Goal: Information Seeking & Learning: Learn about a topic

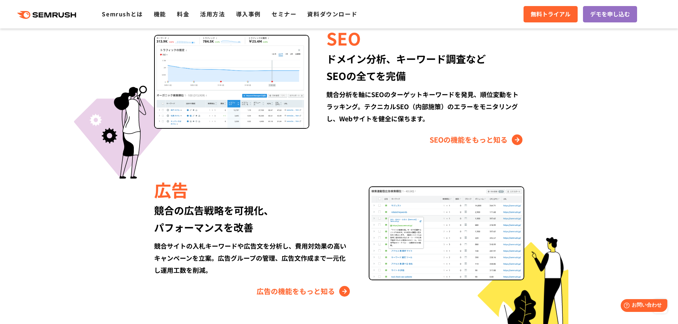
scroll to position [676, 0]
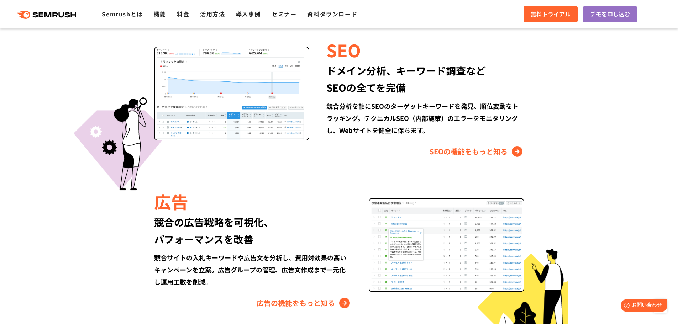
click at [459, 148] on link "SEOの機能をもっと知る" at bounding box center [477, 151] width 95 height 11
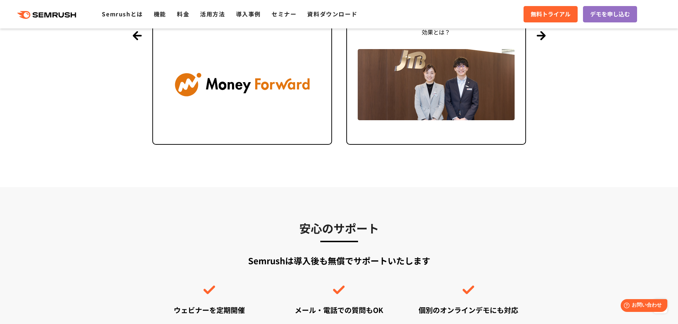
scroll to position [1637, 0]
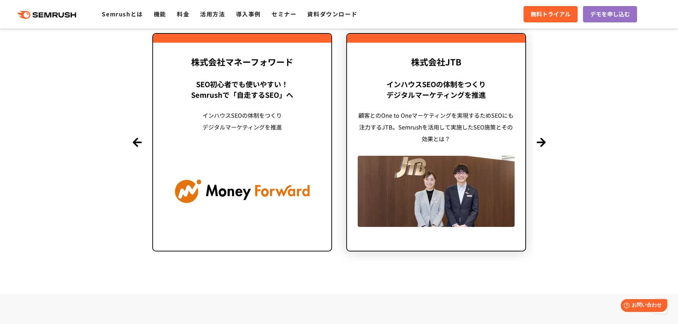
click at [414, 122] on div "顧客とのOne to Oneマーケティングを実現するためSEOにも注力するJTB。Semrushを活用して実施したSEO施策とその効果とは？" at bounding box center [436, 127] width 157 height 35
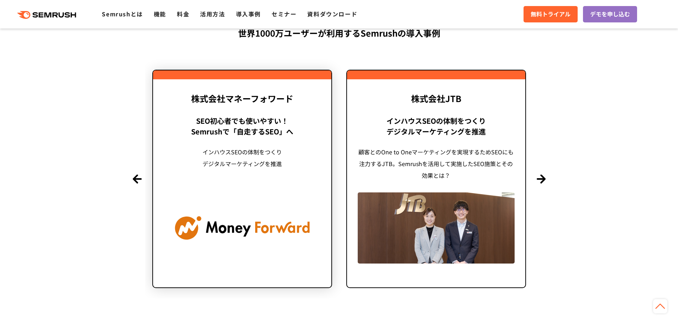
click at [262, 74] on link "株式会社マネーフォワード SEO初心者でも使いやすい！ Semrushで「自走するSEO」へ インハウスSEOの体制をつくり デジタルマーケティングを推進" at bounding box center [242, 179] width 180 height 219
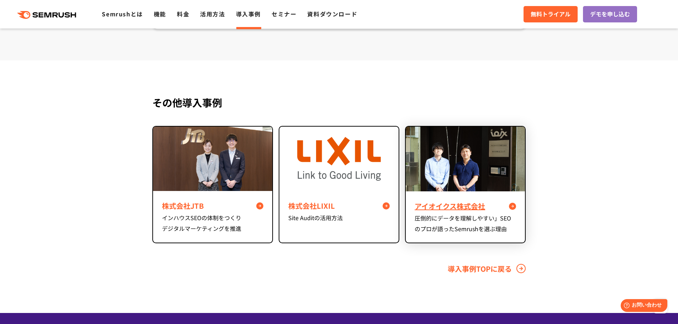
scroll to position [2812, 0]
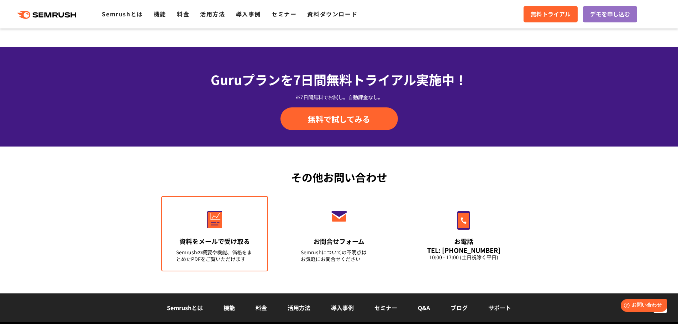
scroll to position [2421, 0]
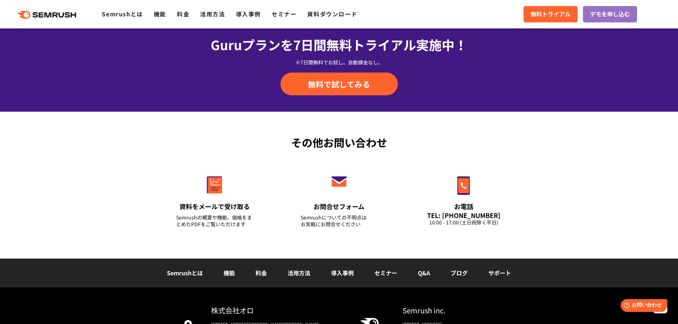
drag, startPoint x: 80, startPoint y: 134, endPoint x: 93, endPoint y: 134, distance: 13.5
